Goal: Information Seeking & Learning: Understand process/instructions

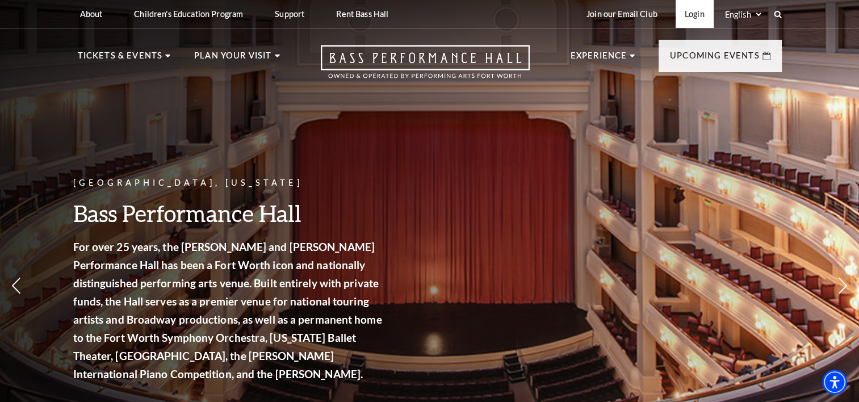
click at [694, 15] on link "Login" at bounding box center [695, 14] width 38 height 28
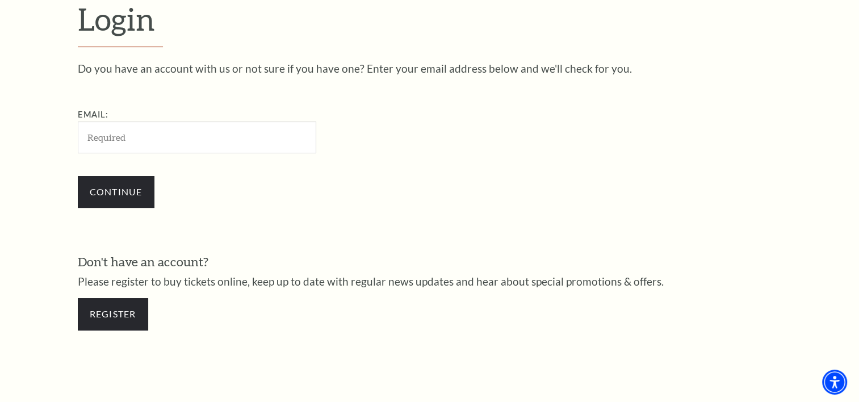
click at [143, 145] on input "Email:" at bounding box center [197, 137] width 238 height 31
type input "[PERSON_NAME][EMAIL_ADDRESS][PERSON_NAME][DOMAIN_NAME]"
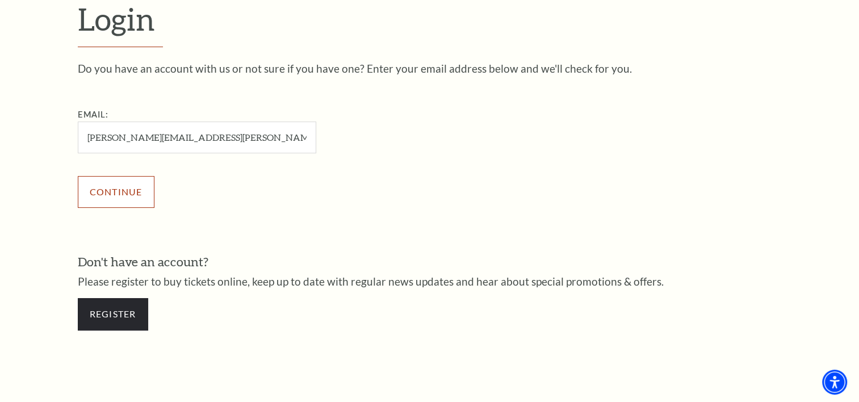
click at [116, 191] on input "Continue" at bounding box center [116, 192] width 77 height 32
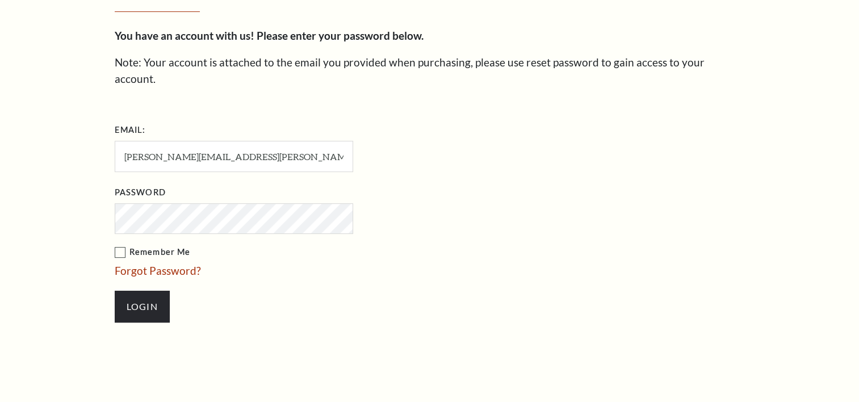
scroll to position [345, 0]
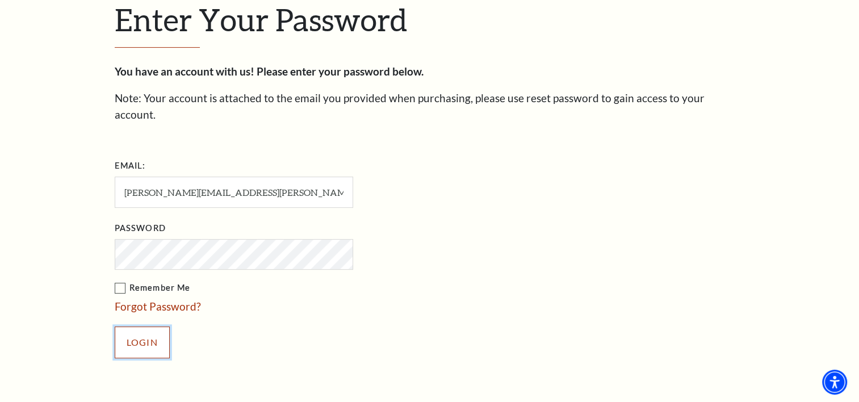
click at [141, 326] on input "Login" at bounding box center [142, 342] width 55 height 32
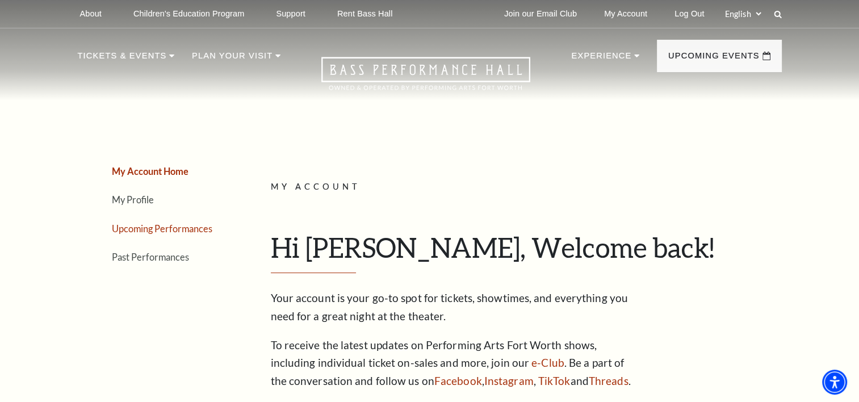
click at [177, 229] on link "Upcoming Performances" at bounding box center [162, 228] width 101 height 11
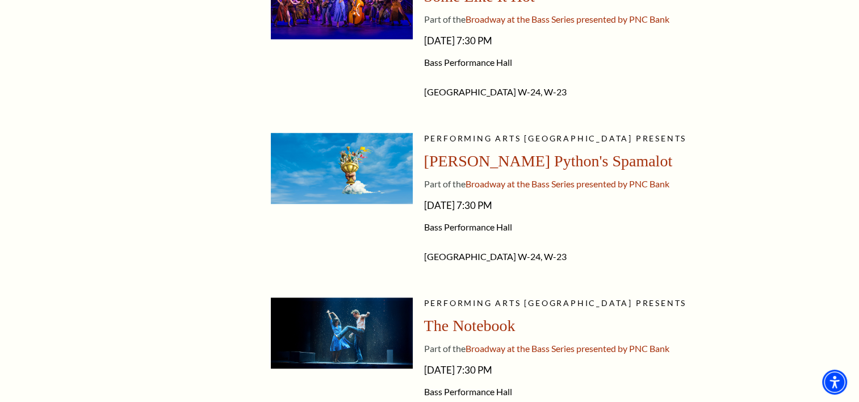
scroll to position [1136, 0]
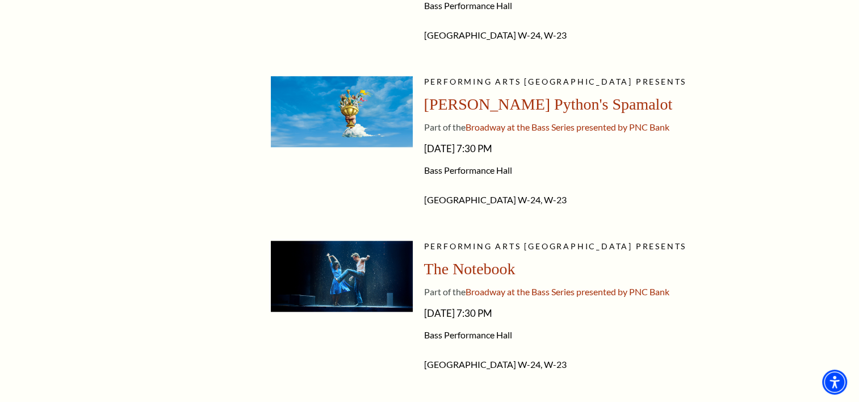
click at [499, 104] on span "Monty Python's Spamalot" at bounding box center [548, 104] width 249 height 18
click at [382, 113] on img at bounding box center [342, 111] width 142 height 71
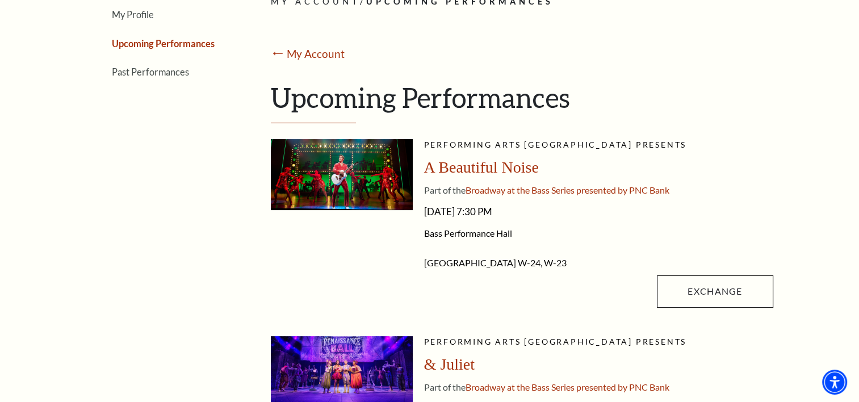
scroll to position [0, 0]
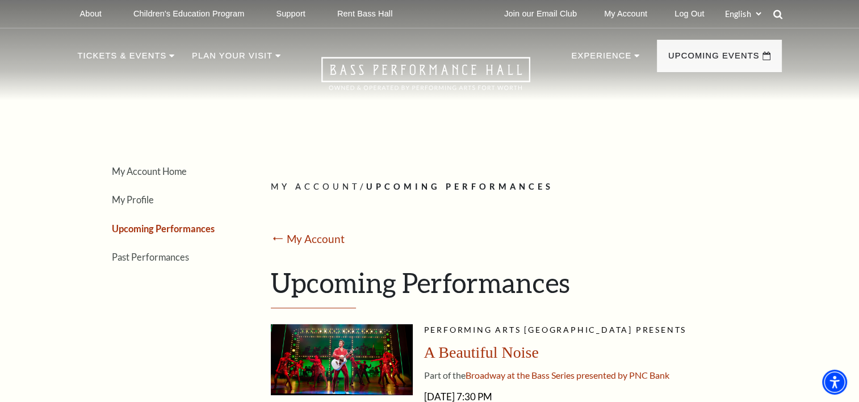
click at [779, 15] on use at bounding box center [777, 14] width 9 height 9
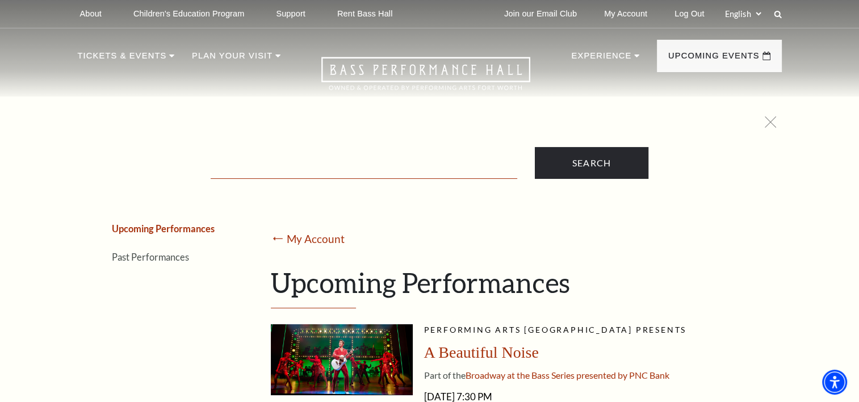
click at [245, 168] on input "Text field" at bounding box center [364, 167] width 307 height 23
type input "exchange"
click at [535, 147] on input "Search" at bounding box center [592, 163] width 114 height 32
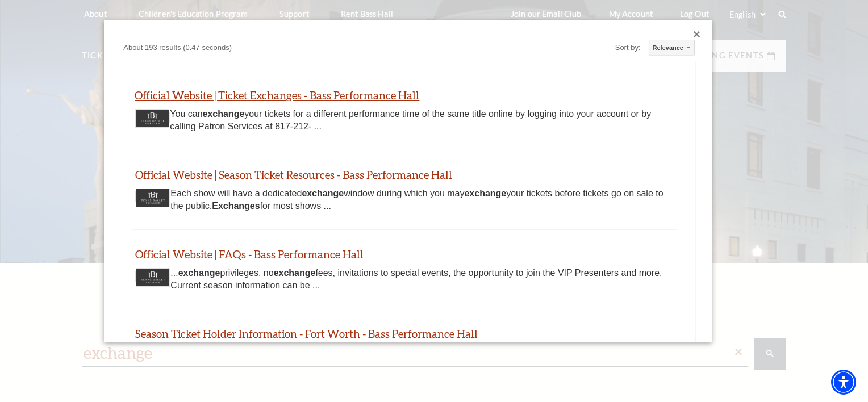
click at [240, 95] on link "Official Website | Ticket Exchanges - Bass Performance Hall" at bounding box center [277, 95] width 284 height 13
click at [684, 36] on div "Custom Search About 193 results (0.47 seconds) Sort by: Relevance Relevance Dat…" at bounding box center [408, 180] width 608 height 321
click at [693, 36] on div "Close dialog" at bounding box center [696, 34] width 7 height 7
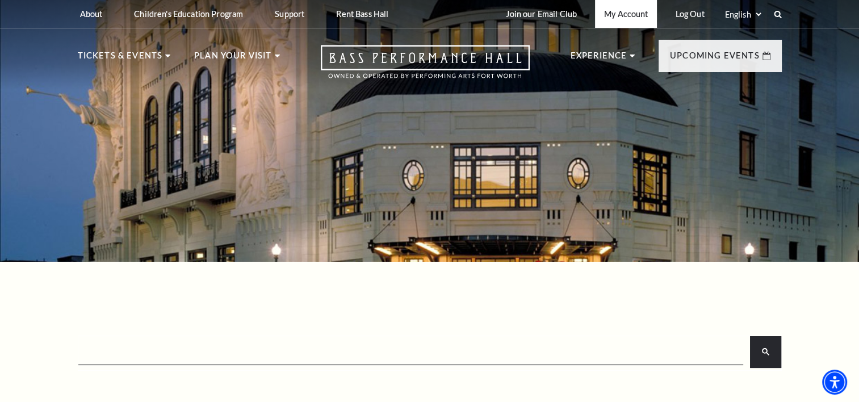
click at [626, 14] on link "My Account" at bounding box center [626, 14] width 62 height 28
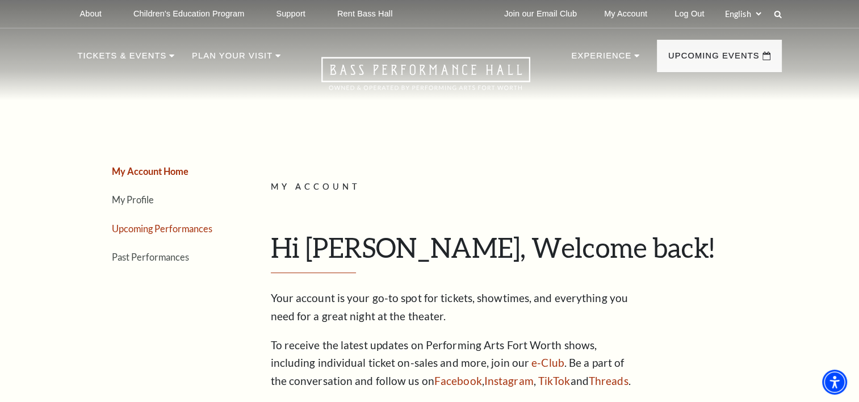
click at [159, 229] on link "Upcoming Performances" at bounding box center [162, 228] width 101 height 11
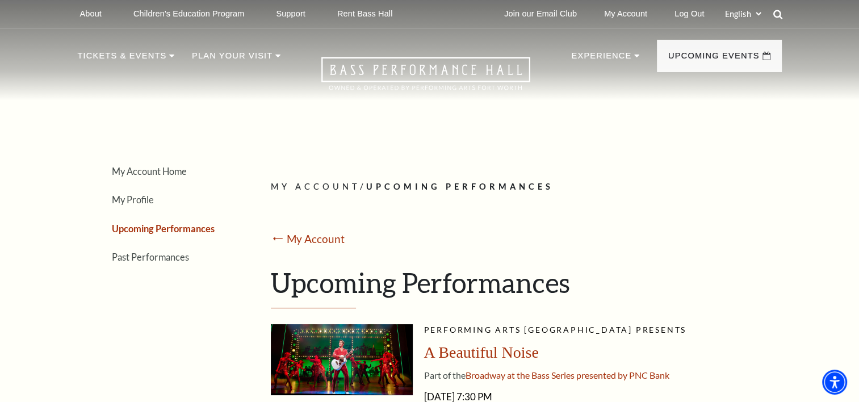
click at [776, 12] on icon at bounding box center [778, 14] width 10 height 10
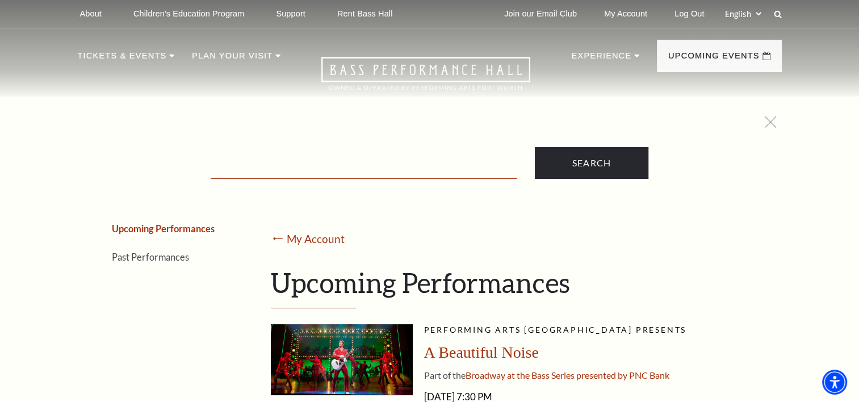
click at [299, 169] on input "Text field" at bounding box center [364, 167] width 307 height 23
type input "exchange"
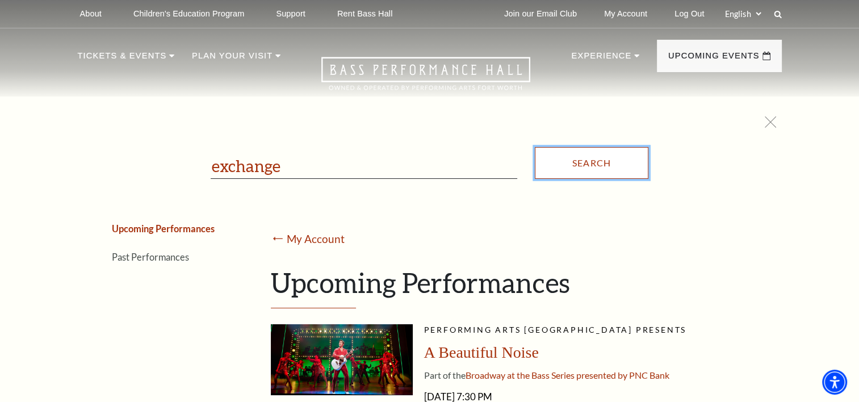
click at [568, 161] on input "Search" at bounding box center [592, 163] width 114 height 32
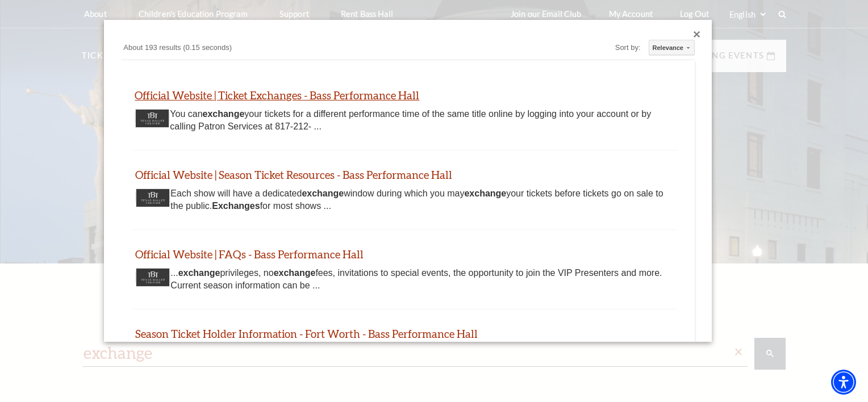
click at [258, 95] on link "Official Website | Ticket Exchanges - Bass Performance Hall" at bounding box center [277, 95] width 284 height 13
click at [693, 37] on div "Close dialog" at bounding box center [696, 34] width 7 height 7
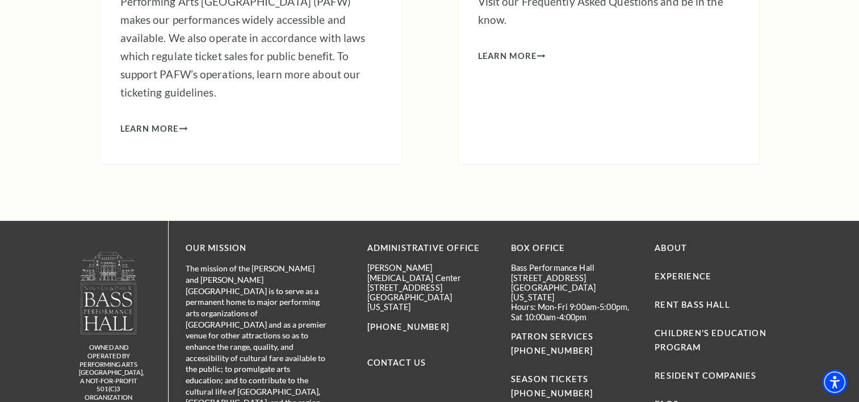
scroll to position [4020, 0]
